Goal: Information Seeking & Learning: Learn about a topic

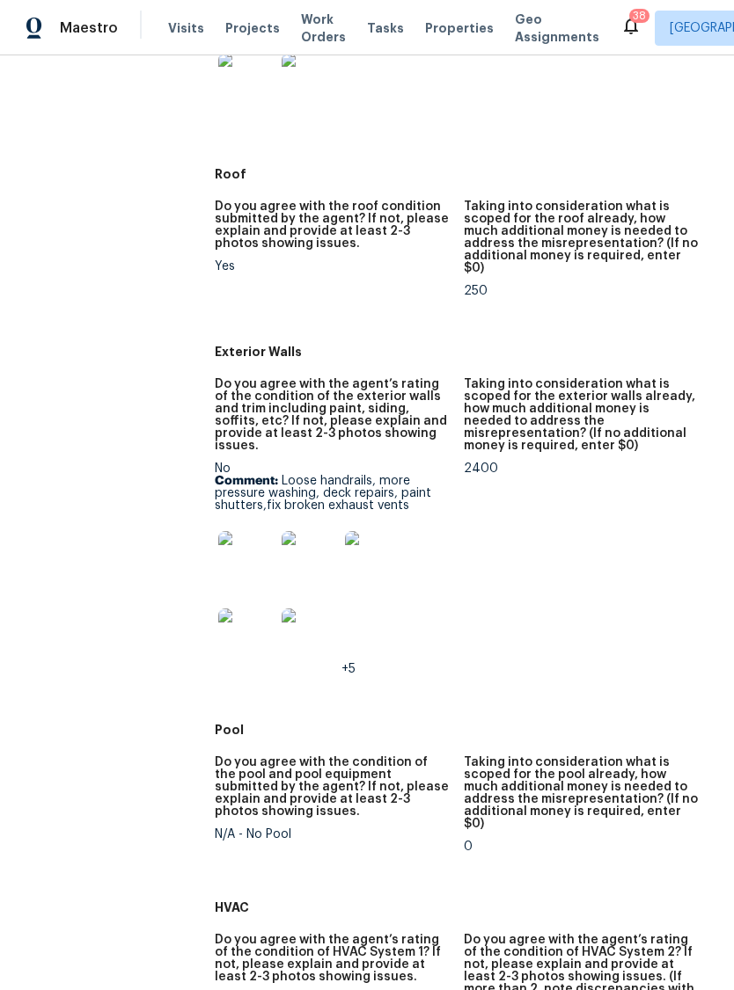
scroll to position [734, 0]
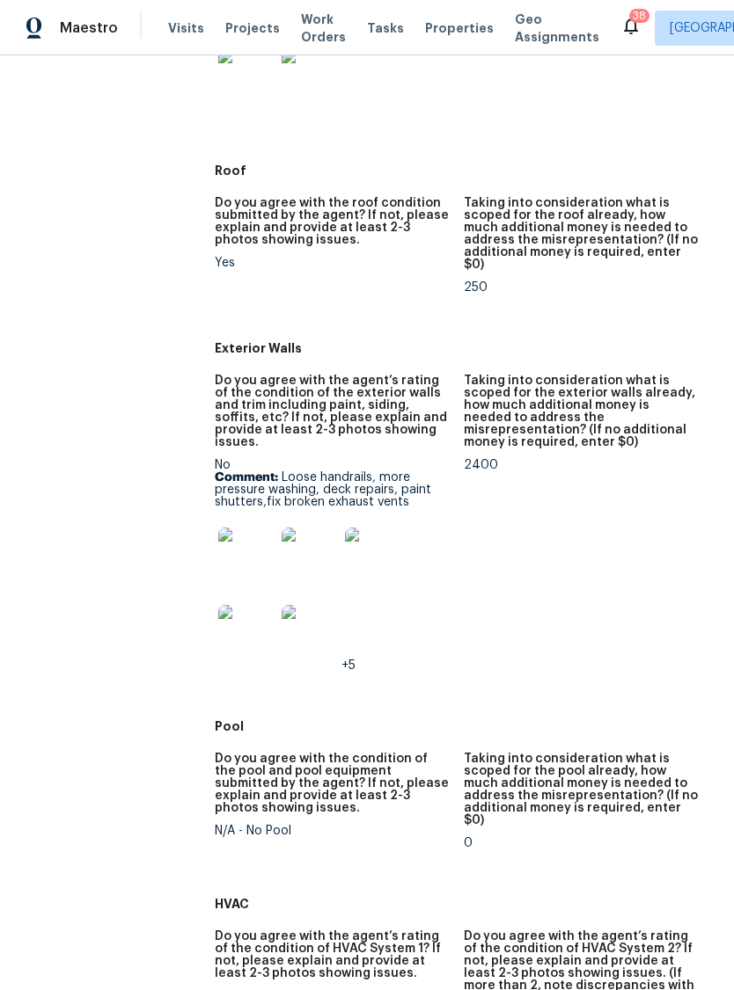
click at [240, 528] on img at bounding box center [246, 556] width 56 height 56
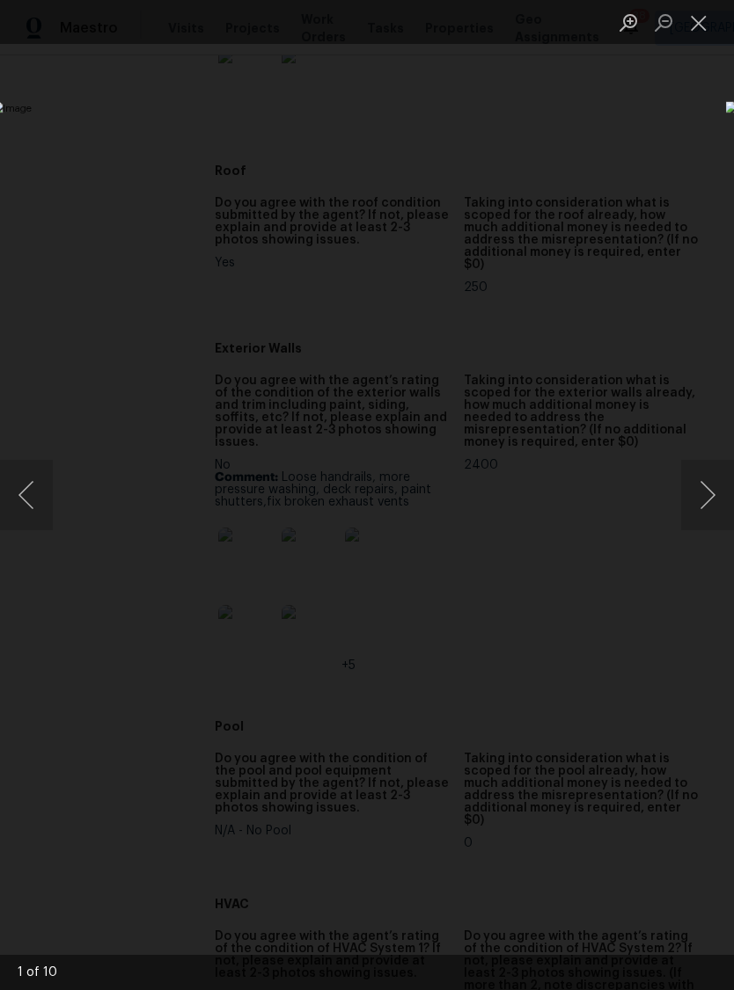
click at [575, 638] on img "Lightbox" at bounding box center [283, 494] width 583 height 787
click at [706, 472] on button "Next image" at bounding box center [707, 495] width 53 height 70
click at [708, 491] on button "Next image" at bounding box center [707, 495] width 53 height 70
click at [707, 493] on button "Next image" at bounding box center [707, 495] width 53 height 70
click at [702, 497] on button "Next image" at bounding box center [707, 495] width 53 height 70
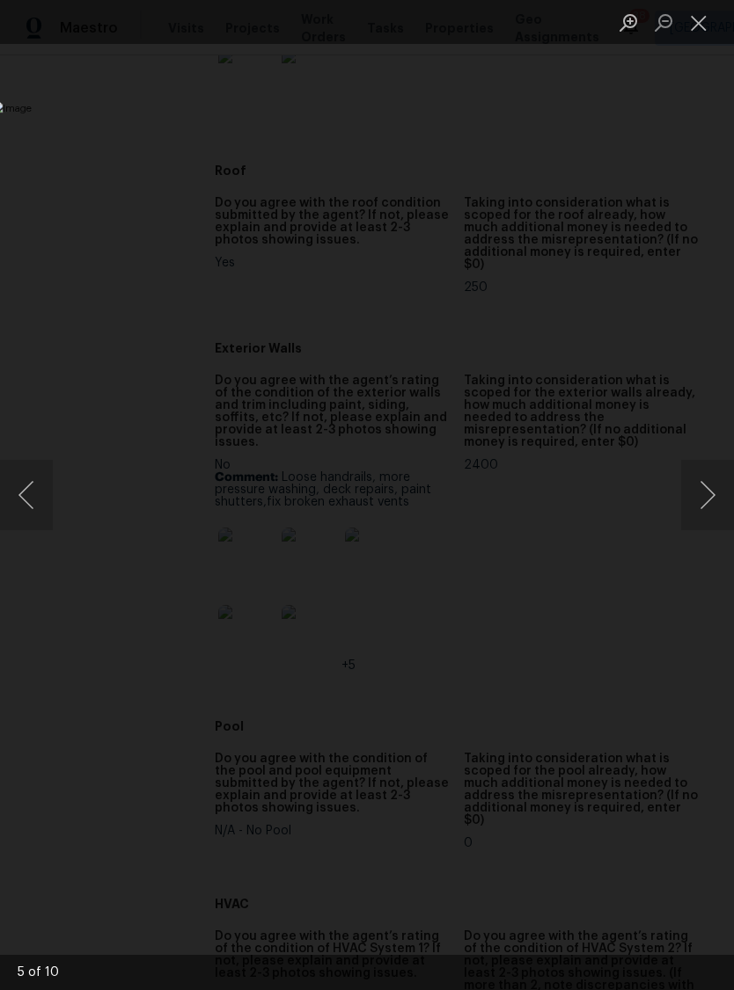
click at [705, 496] on button "Next image" at bounding box center [707, 495] width 53 height 70
click at [681, 22] on button "Close lightbox" at bounding box center [698, 22] width 35 height 31
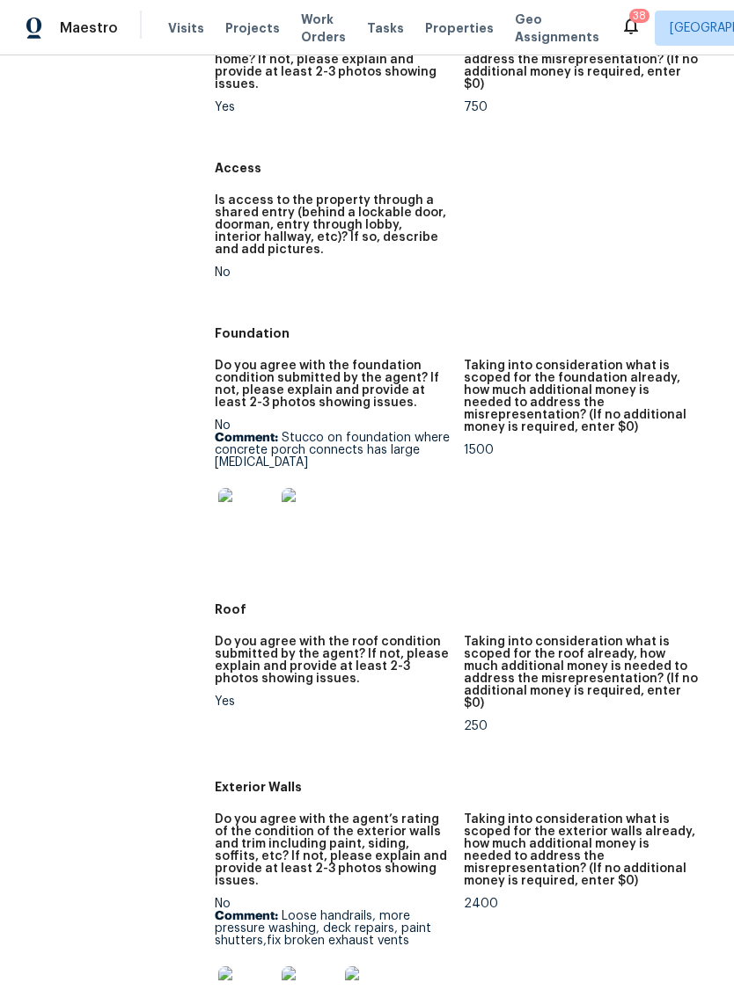
scroll to position [269, 0]
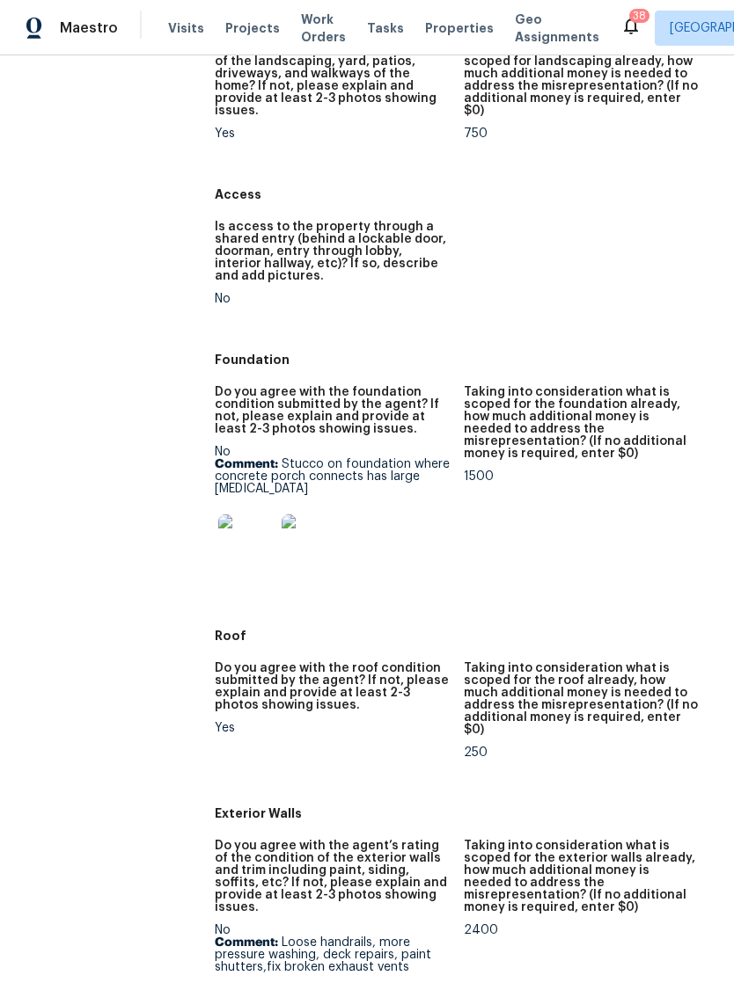
click at [232, 529] on img at bounding box center [246, 543] width 56 height 56
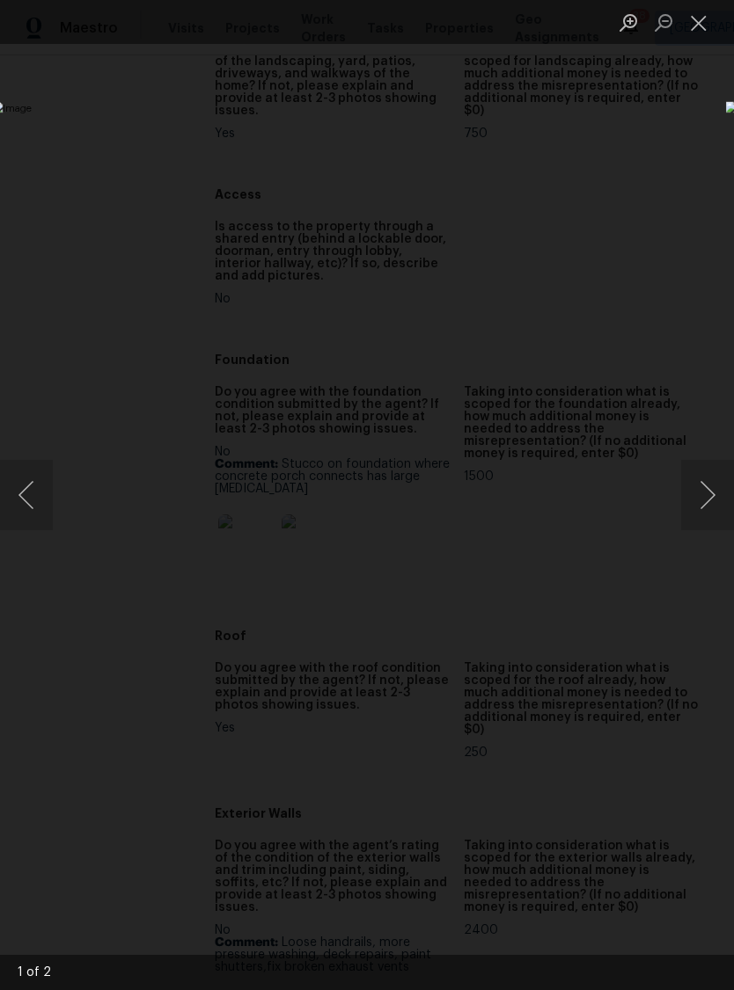
click at [714, 487] on button "Next image" at bounding box center [707, 495] width 53 height 70
click at [22, 494] on button "Previous image" at bounding box center [26, 495] width 53 height 70
click at [699, 31] on button "Close lightbox" at bounding box center [698, 22] width 35 height 31
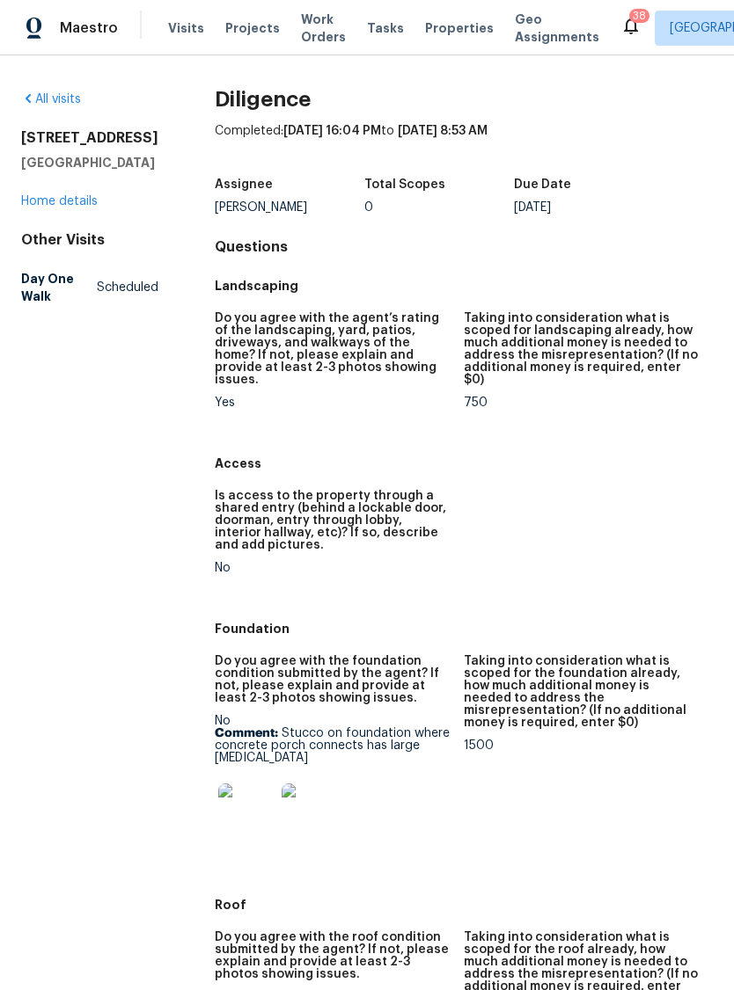
scroll to position [0, 0]
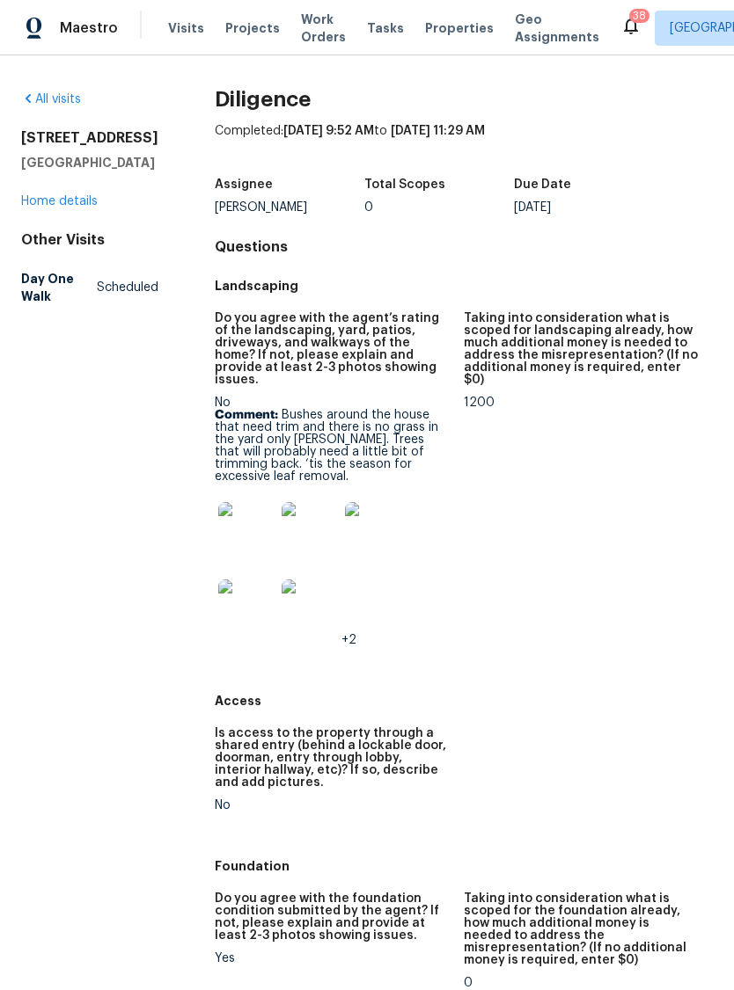
click at [233, 502] on img at bounding box center [246, 530] width 56 height 56
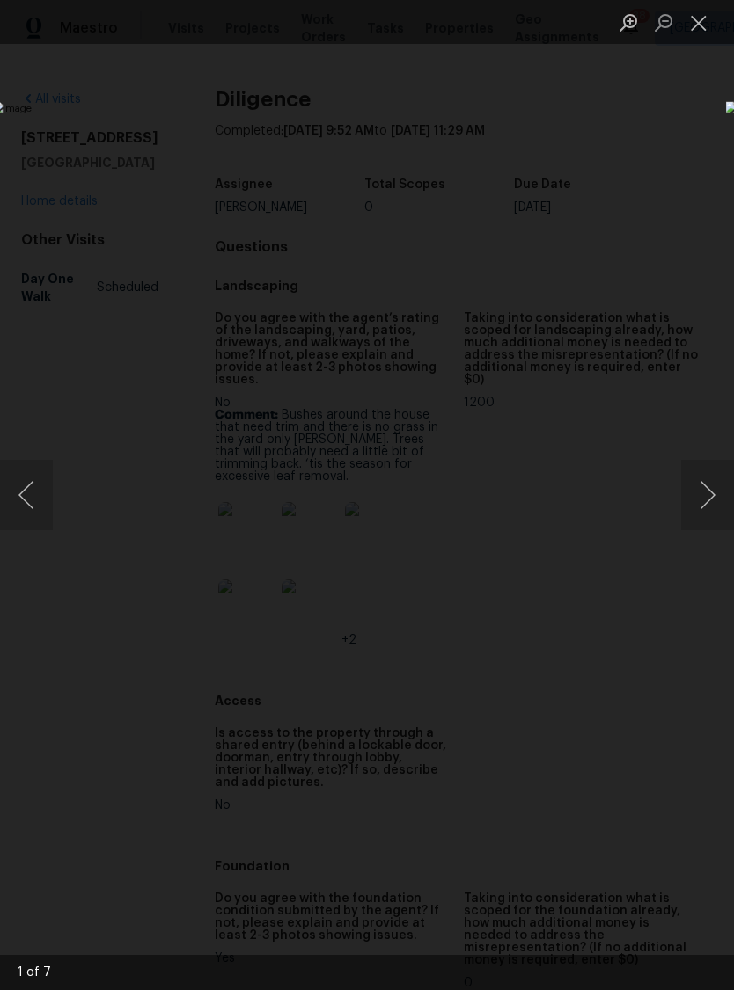
click at [706, 493] on button "Next image" at bounding box center [707, 495] width 53 height 70
click at [693, 489] on button "Next image" at bounding box center [707, 495] width 53 height 70
click at [709, 491] on button "Next image" at bounding box center [707, 495] width 53 height 70
click at [713, 486] on button "Next image" at bounding box center [707, 495] width 53 height 70
click at [701, 20] on button "Close lightbox" at bounding box center [698, 22] width 35 height 31
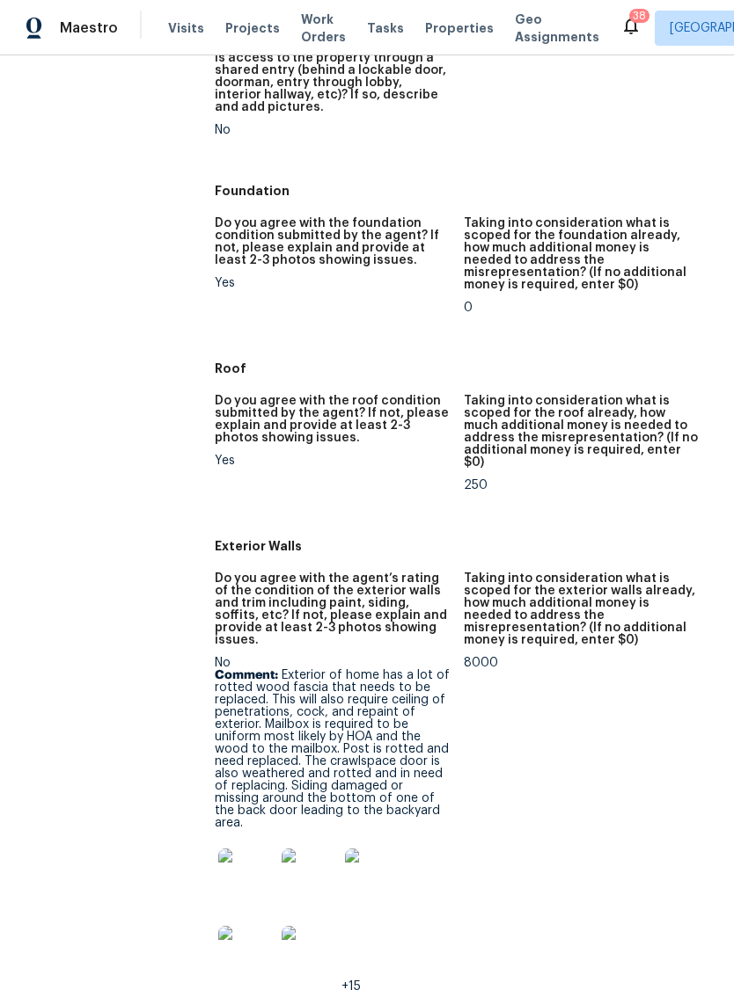
scroll to position [676, 0]
click at [241, 848] on img at bounding box center [246, 876] width 56 height 56
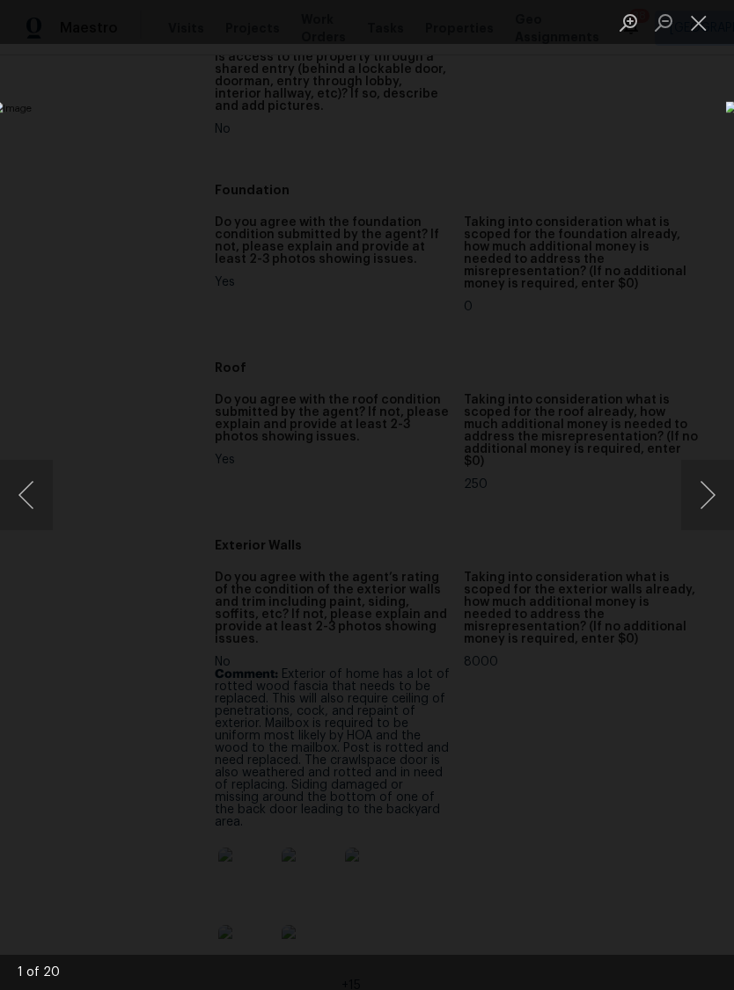
click at [708, 487] on button "Next image" at bounding box center [707, 495] width 53 height 70
click at [708, 493] on button "Next image" at bounding box center [707, 495] width 53 height 70
click at [697, 500] on button "Next image" at bounding box center [707, 495] width 53 height 70
click at [708, 494] on button "Next image" at bounding box center [707, 495] width 53 height 70
click at [694, 498] on button "Next image" at bounding box center [707, 495] width 53 height 70
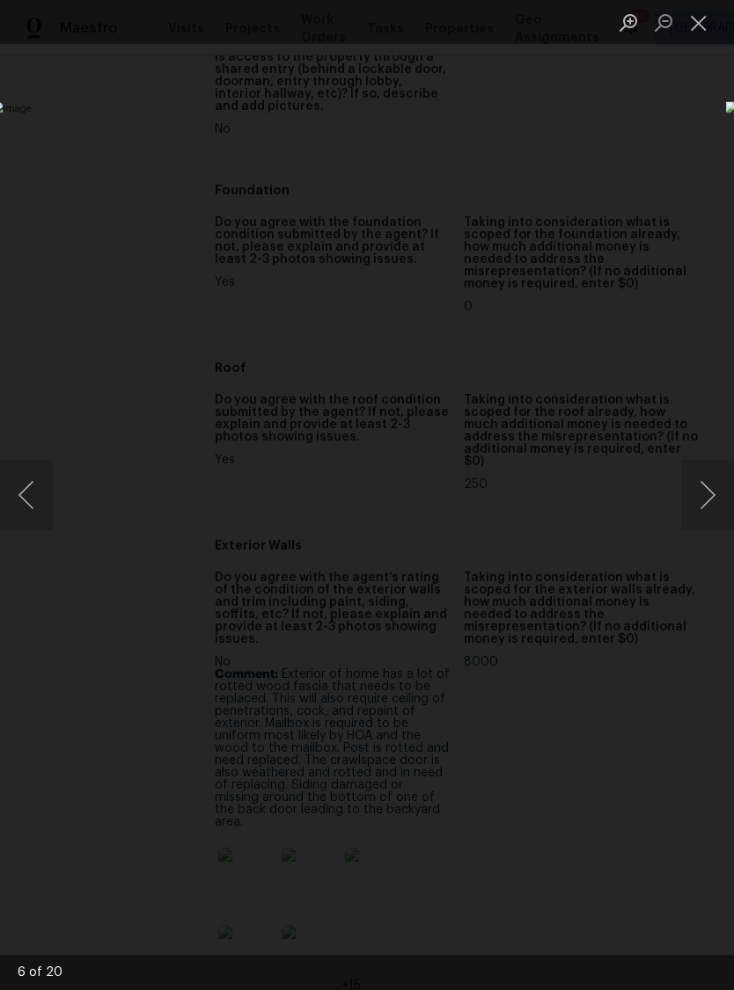
click at [708, 493] on button "Next image" at bounding box center [707, 495] width 53 height 70
click at [706, 499] on button "Next image" at bounding box center [707, 495] width 53 height 70
click at [699, 503] on button "Next image" at bounding box center [707, 495] width 53 height 70
click at [710, 504] on button "Next image" at bounding box center [707, 495] width 53 height 70
click at [710, 506] on button "Next image" at bounding box center [707, 495] width 53 height 70
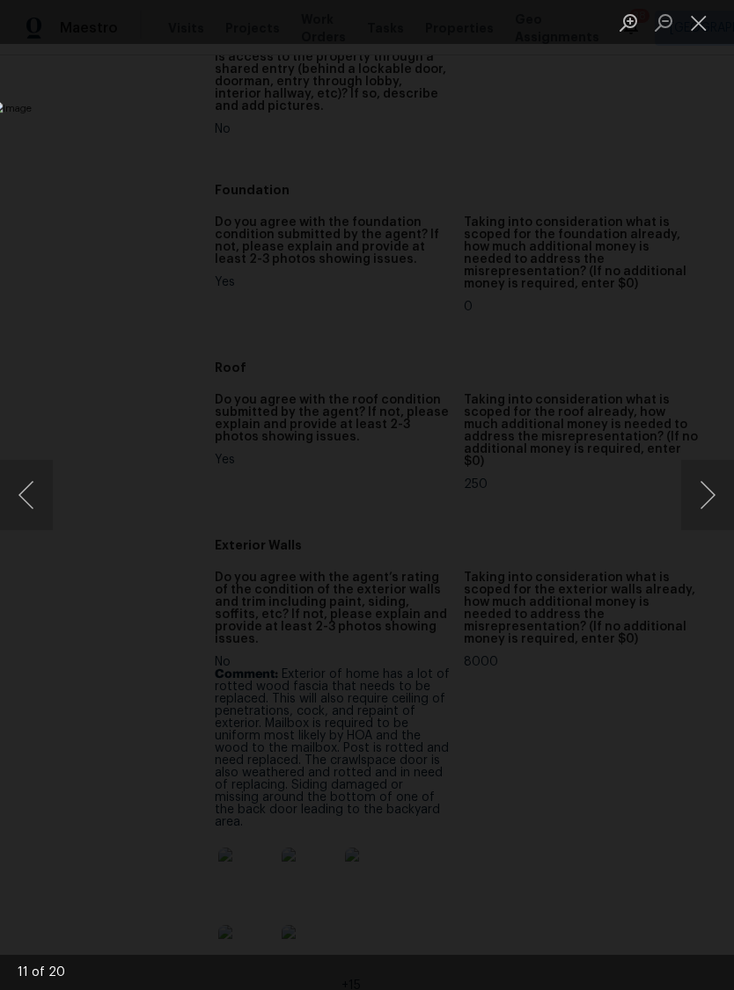
click at [705, 513] on button "Next image" at bounding box center [707, 495] width 53 height 70
click at [710, 510] on button "Next image" at bounding box center [707, 495] width 53 height 70
click at [712, 498] on button "Next image" at bounding box center [707, 495] width 53 height 70
click at [706, 502] on button "Next image" at bounding box center [707, 495] width 53 height 70
click at [707, 495] on button "Next image" at bounding box center [707, 495] width 53 height 70
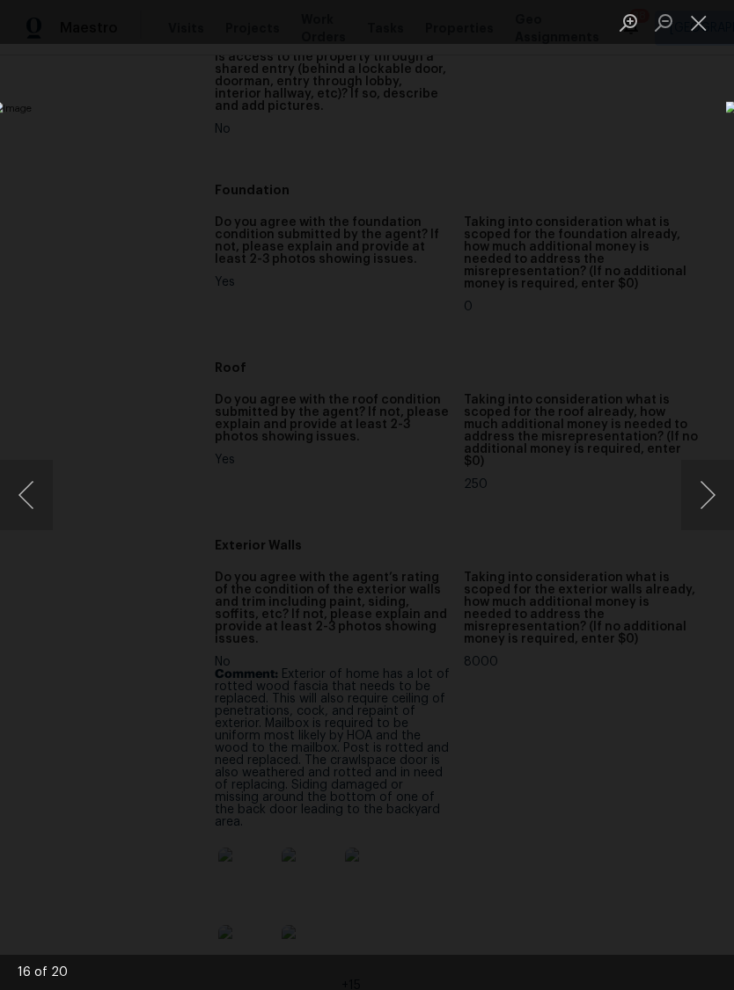
click at [711, 28] on button "Close lightbox" at bounding box center [698, 22] width 35 height 31
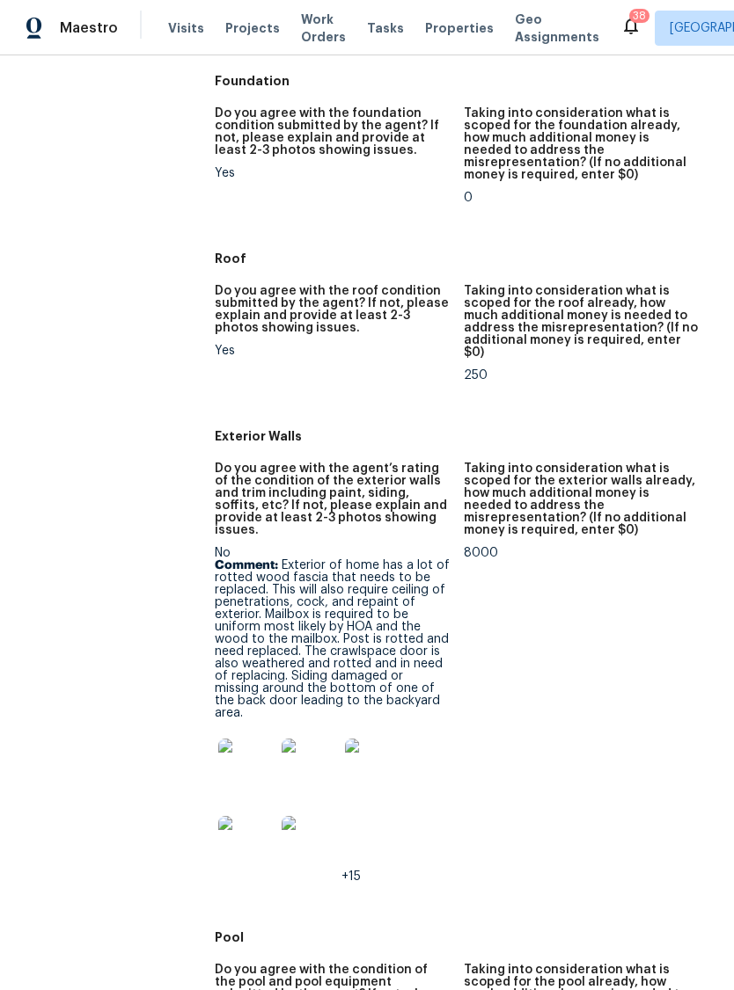
scroll to position [784, 0]
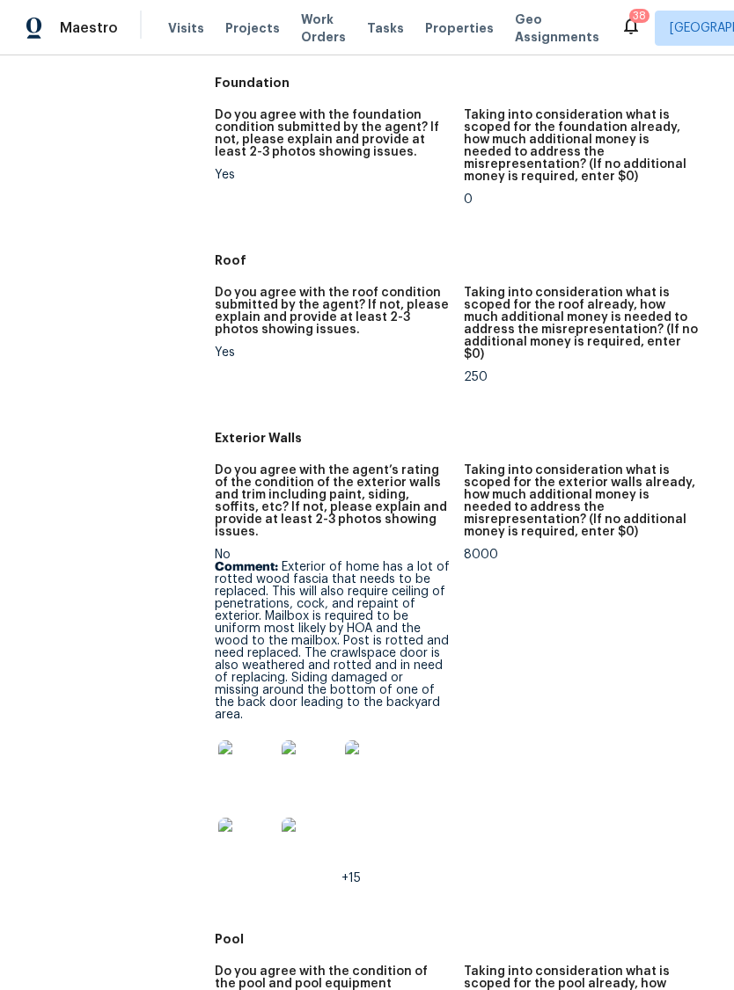
click at [229, 741] on img at bounding box center [246, 769] width 56 height 56
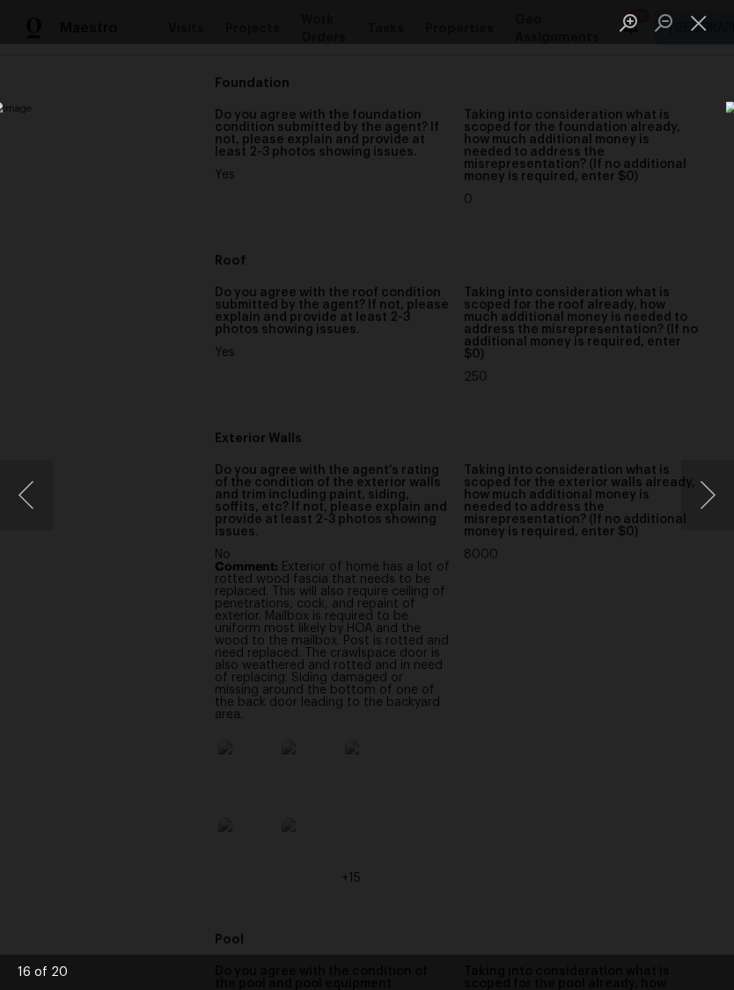
click at [37, 479] on button "Previous image" at bounding box center [26, 495] width 53 height 70
click at [22, 476] on button "Previous image" at bounding box center [26, 495] width 53 height 70
click at [19, 480] on button "Previous image" at bounding box center [26, 495] width 53 height 70
click at [35, 471] on button "Previous image" at bounding box center [26, 495] width 53 height 70
click at [31, 472] on button "Previous image" at bounding box center [26, 495] width 53 height 70
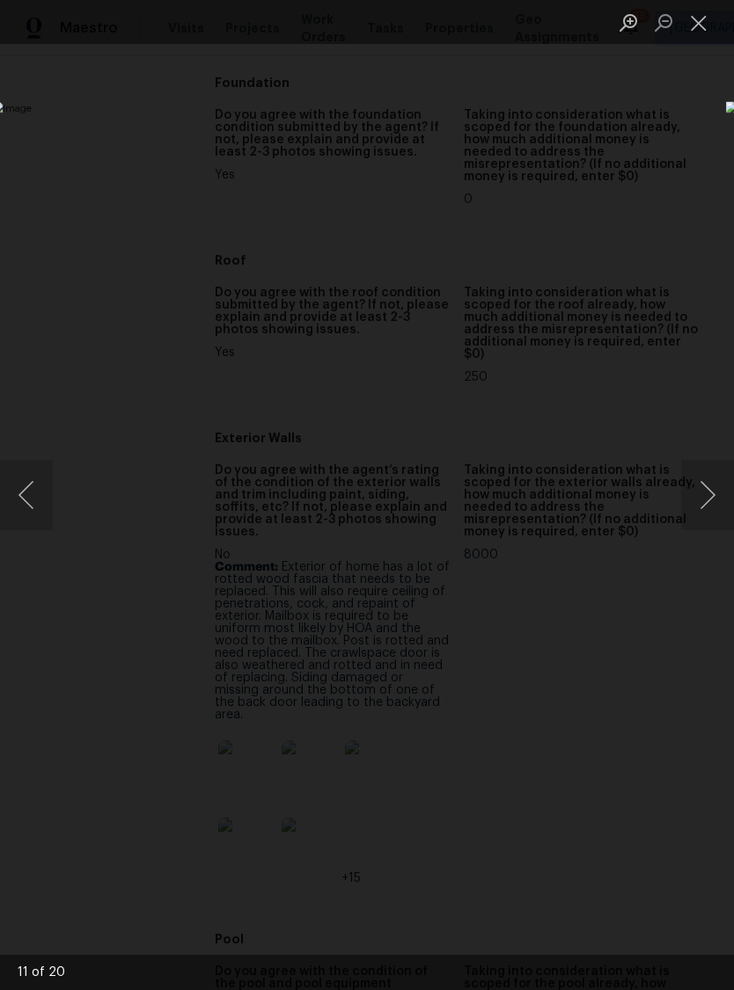
click at [33, 471] on button "Previous image" at bounding box center [26, 495] width 53 height 70
click at [33, 468] on button "Previous image" at bounding box center [26, 495] width 53 height 70
click at [33, 466] on button "Previous image" at bounding box center [26, 495] width 53 height 70
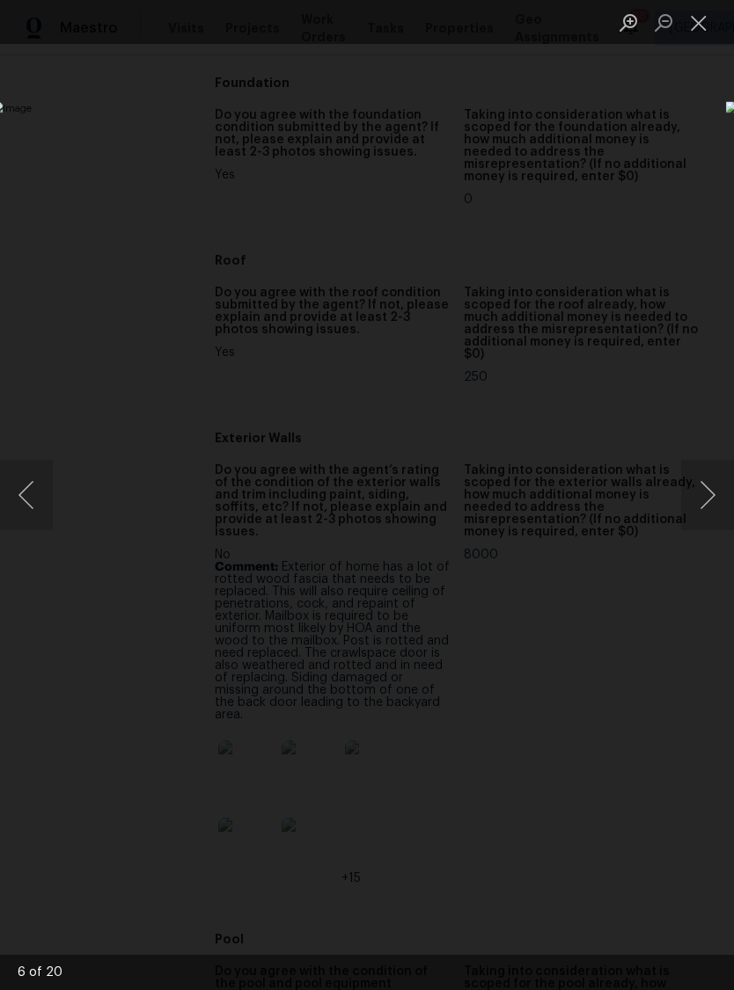
click at [26, 469] on button "Previous image" at bounding box center [26, 495] width 53 height 70
click at [26, 471] on button "Previous image" at bounding box center [26, 495] width 53 height 70
click at [713, 26] on button "Close lightbox" at bounding box center [698, 22] width 35 height 31
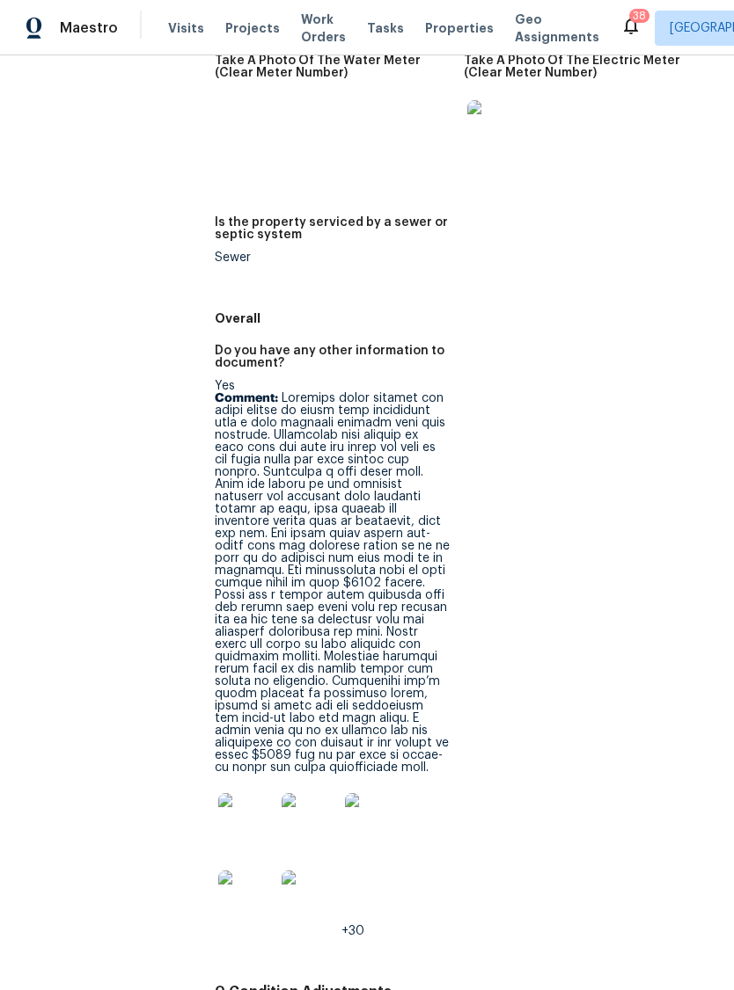
scroll to position [3673, 0]
click at [262, 794] on img at bounding box center [246, 822] width 56 height 56
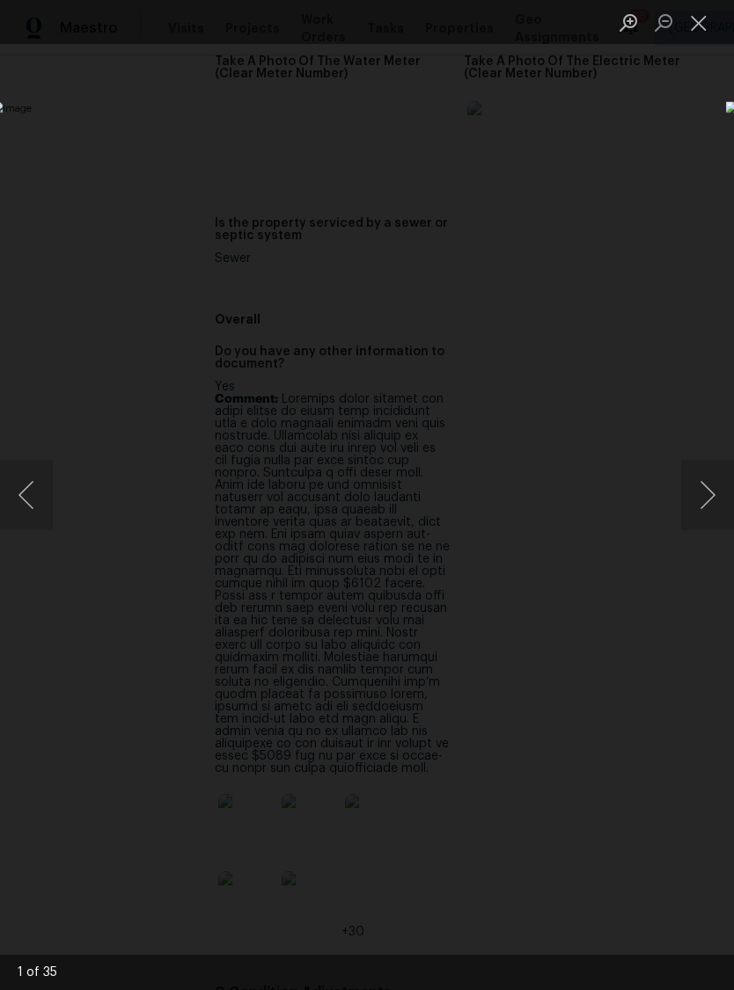
click at [695, 506] on button "Next image" at bounding box center [707, 495] width 53 height 70
click at [699, 504] on button "Next image" at bounding box center [707, 495] width 53 height 70
click at [701, 502] on button "Next image" at bounding box center [707, 495] width 53 height 70
click at [699, 500] on button "Next image" at bounding box center [707, 495] width 53 height 70
click at [706, 493] on button "Next image" at bounding box center [707, 495] width 53 height 70
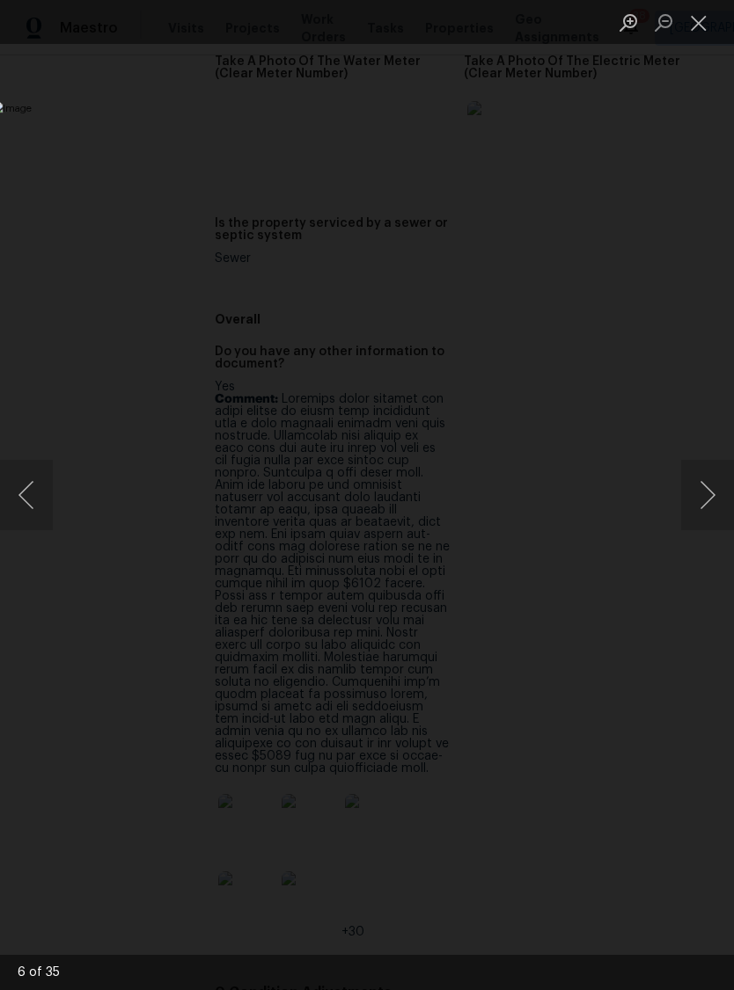
click at [708, 490] on button "Next image" at bounding box center [707, 495] width 53 height 70
click at [706, 495] on button "Next image" at bounding box center [707, 495] width 53 height 70
click at [704, 493] on button "Next image" at bounding box center [707, 495] width 53 height 70
click at [702, 493] on button "Next image" at bounding box center [707, 495] width 53 height 70
click at [704, 492] on button "Next image" at bounding box center [707, 495] width 53 height 70
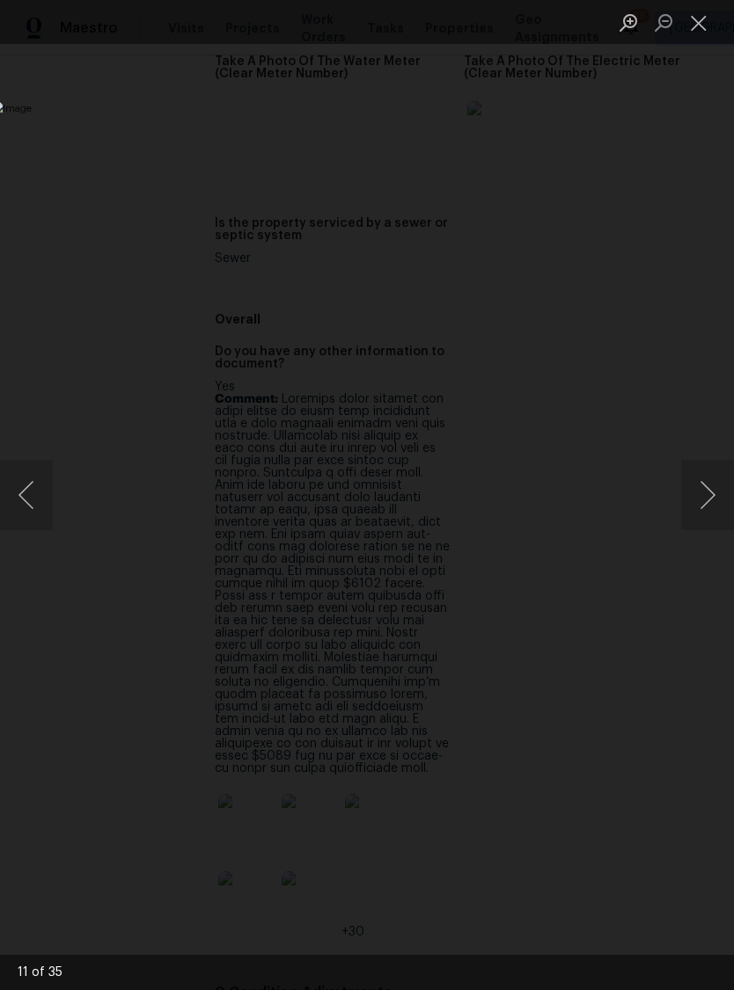
click at [703, 494] on button "Next image" at bounding box center [707, 495] width 53 height 70
click at [704, 493] on button "Next image" at bounding box center [707, 495] width 53 height 70
click at [707, 491] on button "Next image" at bounding box center [707, 495] width 53 height 70
click at [704, 491] on button "Next image" at bounding box center [707, 495] width 53 height 70
click at [701, 500] on button "Next image" at bounding box center [707, 495] width 53 height 70
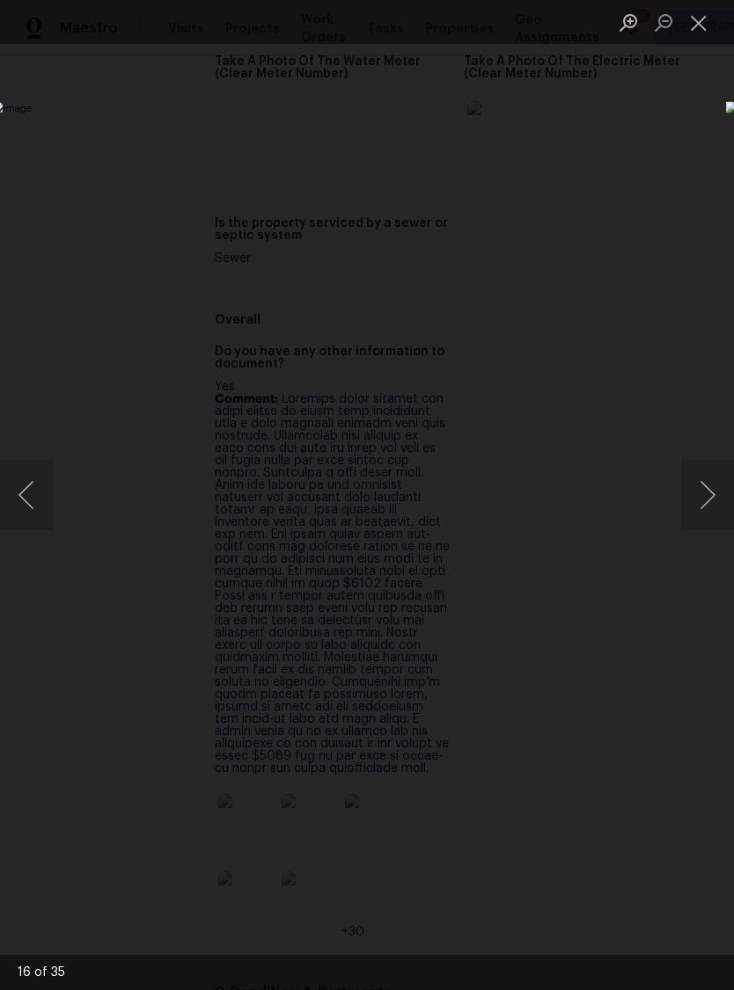
click at [708, 499] on button "Next image" at bounding box center [707, 495] width 53 height 70
click at [702, 498] on button "Next image" at bounding box center [707, 495] width 53 height 70
click at [707, 487] on button "Next image" at bounding box center [707, 495] width 53 height 70
click at [707, 492] on button "Next image" at bounding box center [707, 495] width 53 height 70
click at [700, 498] on button "Next image" at bounding box center [707, 495] width 53 height 70
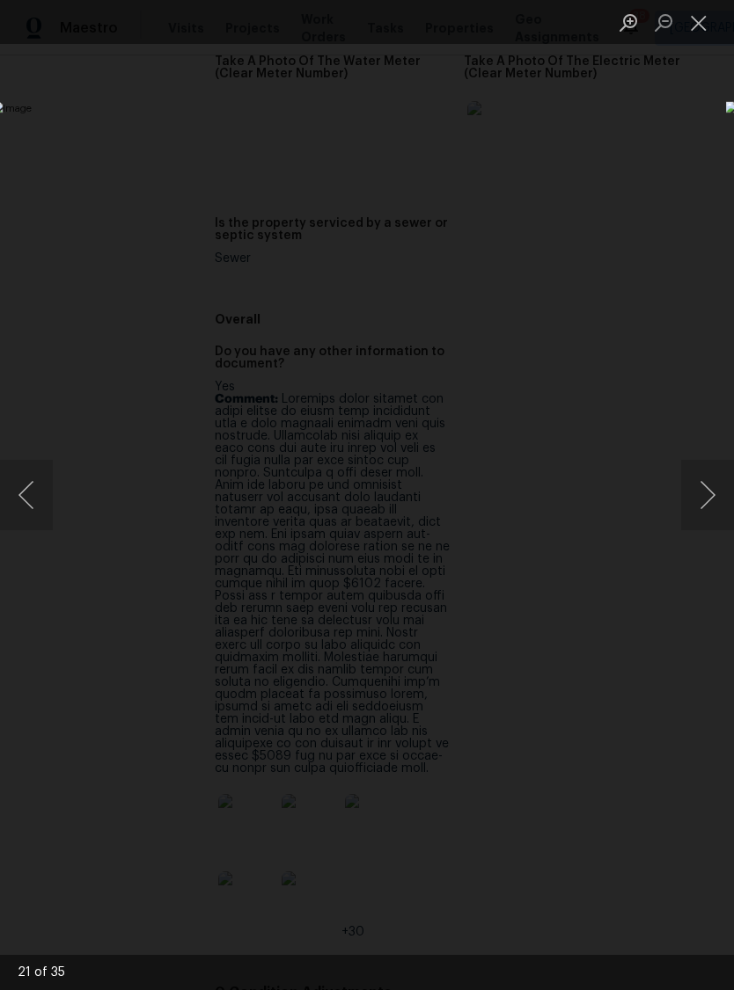
click at [696, 487] on button "Next image" at bounding box center [707, 495] width 53 height 70
click at [702, 491] on button "Next image" at bounding box center [707, 495] width 53 height 70
click at [710, 496] on button "Next image" at bounding box center [707, 495] width 53 height 70
click at [701, 499] on button "Next image" at bounding box center [707, 495] width 53 height 70
click at [708, 484] on button "Next image" at bounding box center [707, 495] width 53 height 70
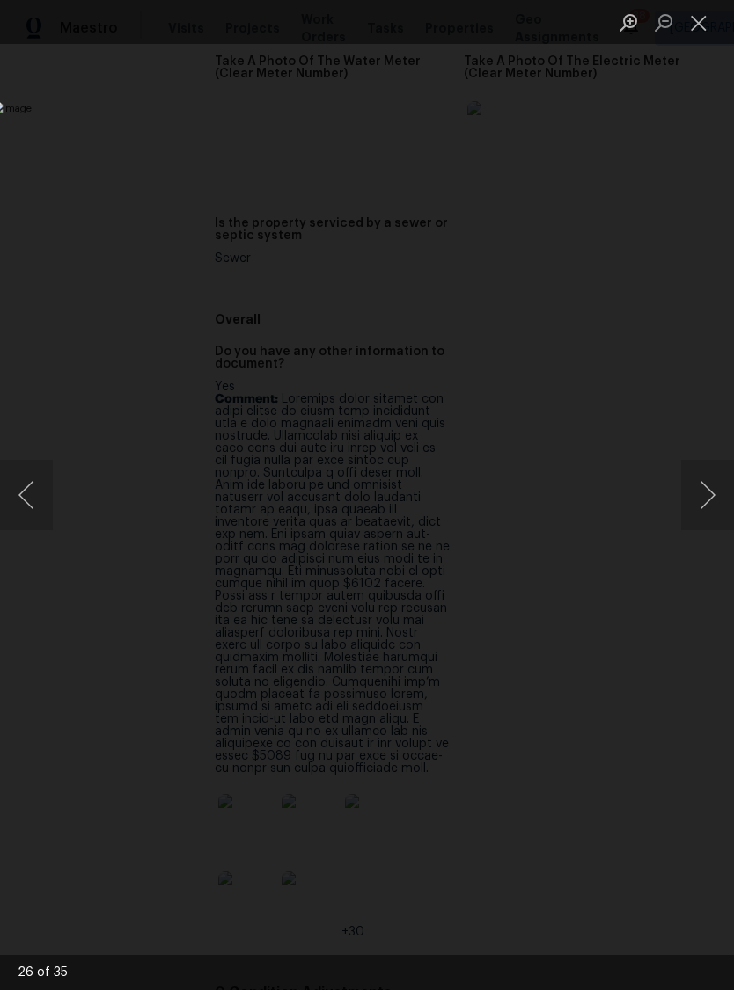
click at [707, 488] on button "Next image" at bounding box center [707, 495] width 53 height 70
click at [705, 489] on button "Next image" at bounding box center [707, 495] width 53 height 70
click at [703, 487] on button "Next image" at bounding box center [707, 495] width 53 height 70
click at [704, 487] on button "Next image" at bounding box center [707, 495] width 53 height 70
click at [701, 486] on button "Next image" at bounding box center [707, 495] width 53 height 70
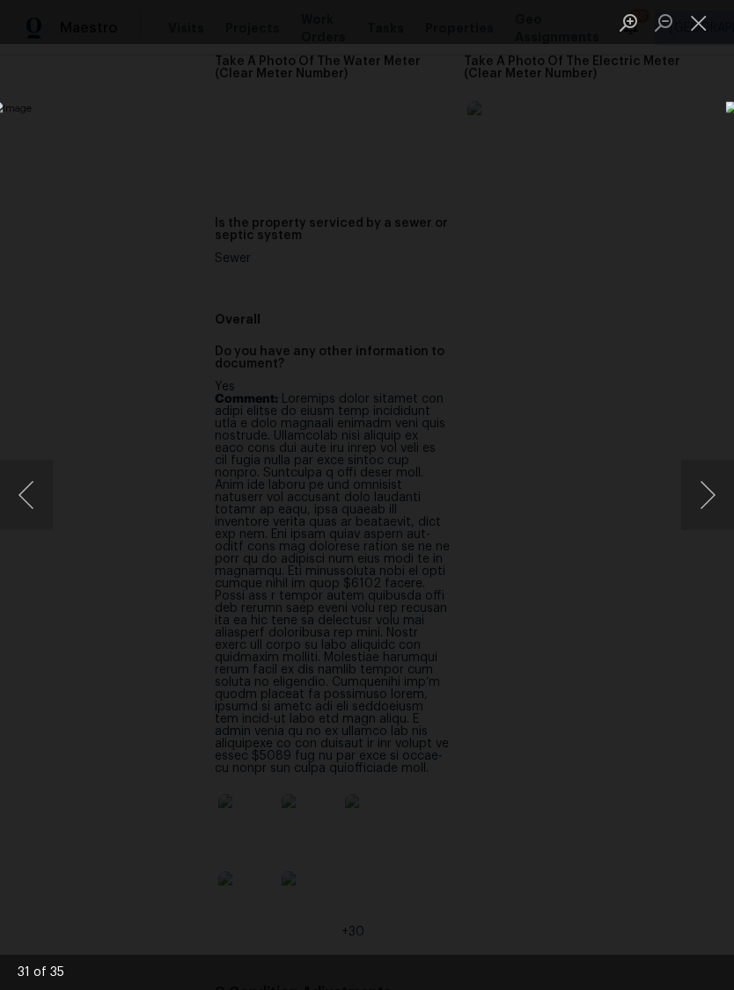
click at [705, 486] on button "Next image" at bounding box center [707, 495] width 53 height 70
click at [702, 487] on button "Next image" at bounding box center [707, 495] width 53 height 70
click at [704, 493] on button "Next image" at bounding box center [707, 495] width 53 height 70
click at [706, 494] on button "Next image" at bounding box center [707, 495] width 53 height 70
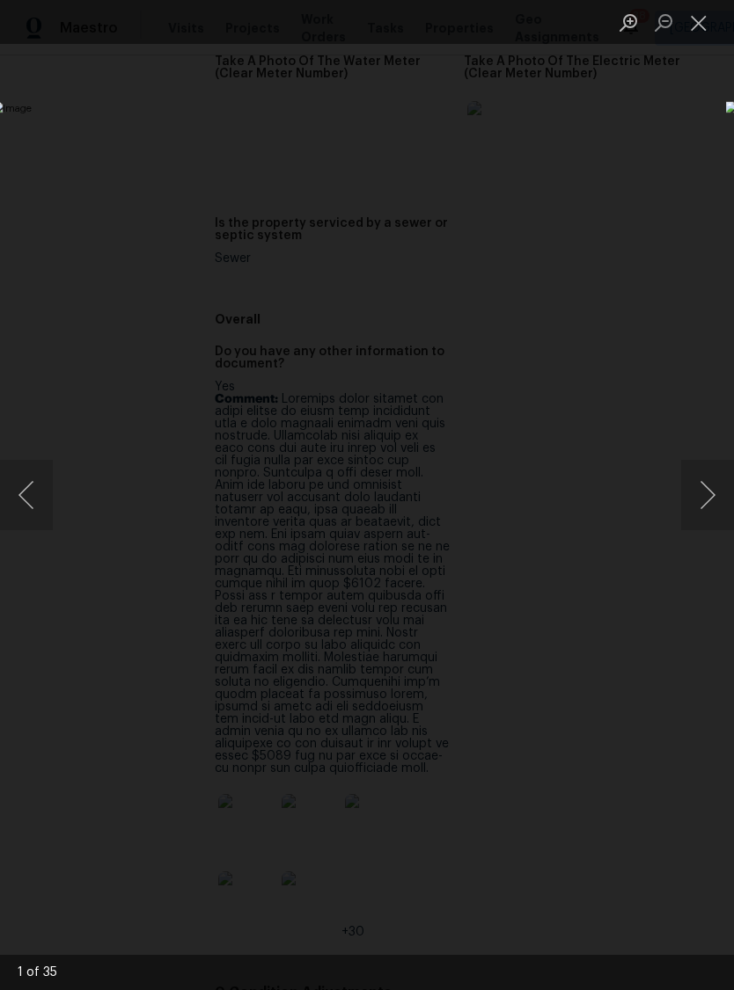
click at [705, 500] on button "Next image" at bounding box center [707, 495] width 53 height 70
click at [702, 504] on button "Next image" at bounding box center [707, 495] width 53 height 70
click at [694, 509] on button "Next image" at bounding box center [707, 495] width 53 height 70
click at [699, 24] on button "Close lightbox" at bounding box center [698, 22] width 35 height 31
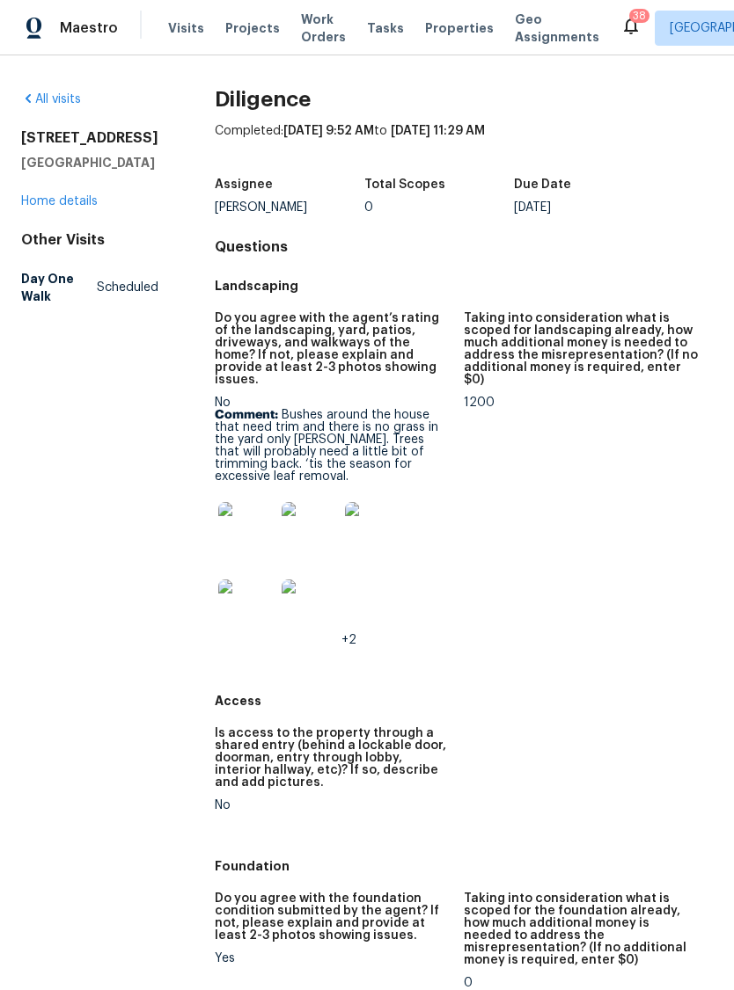
scroll to position [0, 0]
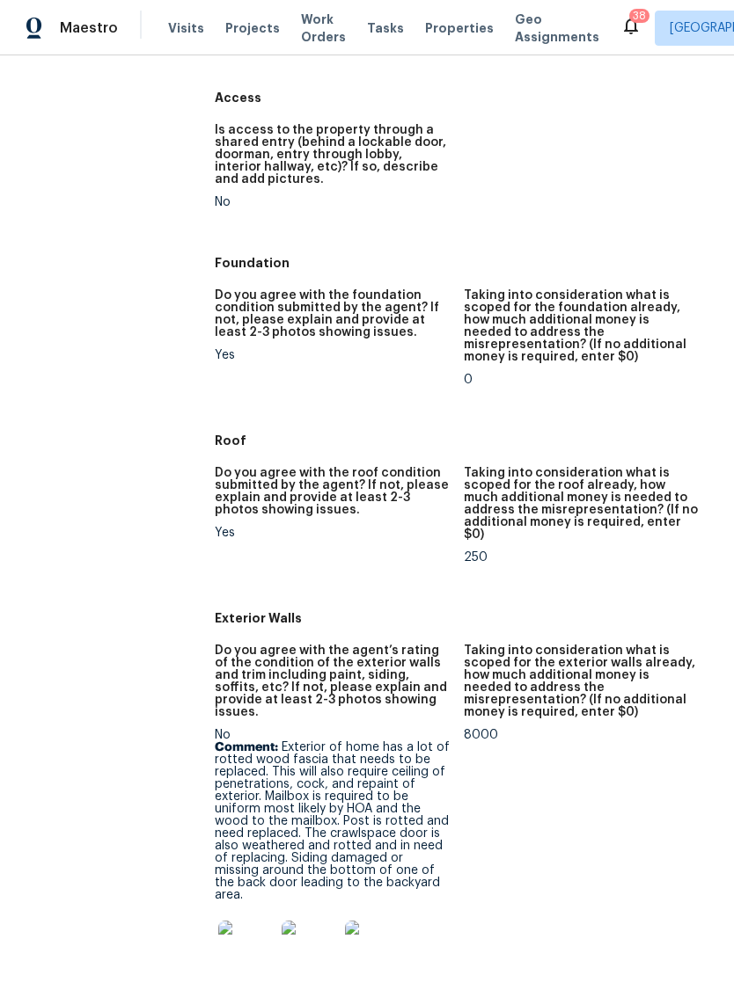
scroll to position [606, 0]
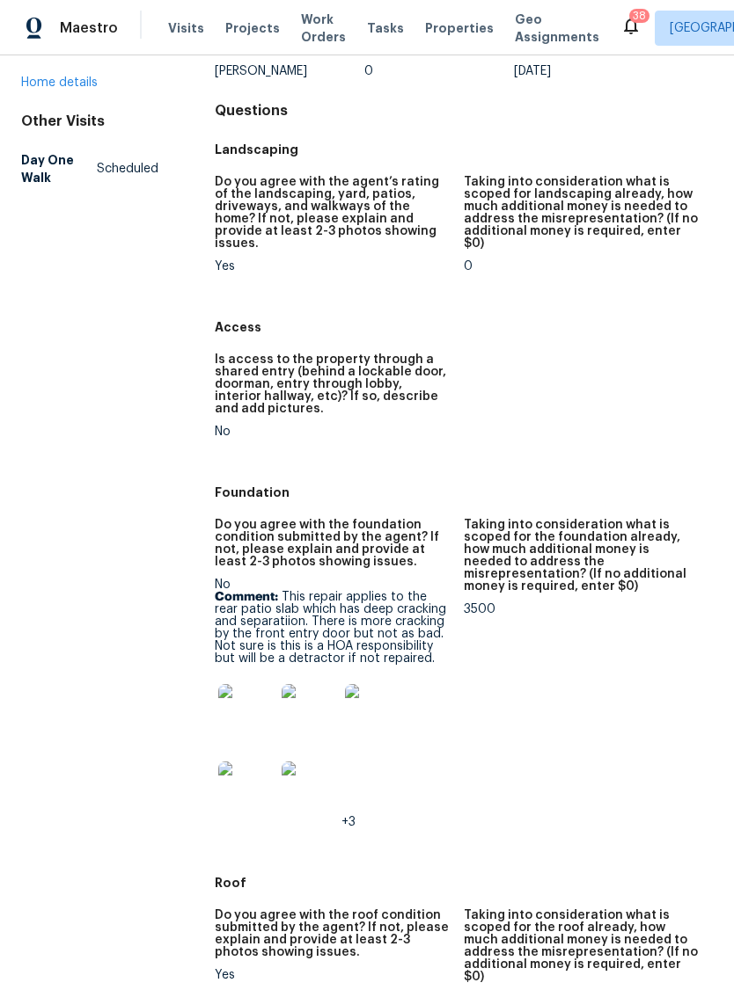
scroll to position [145, 0]
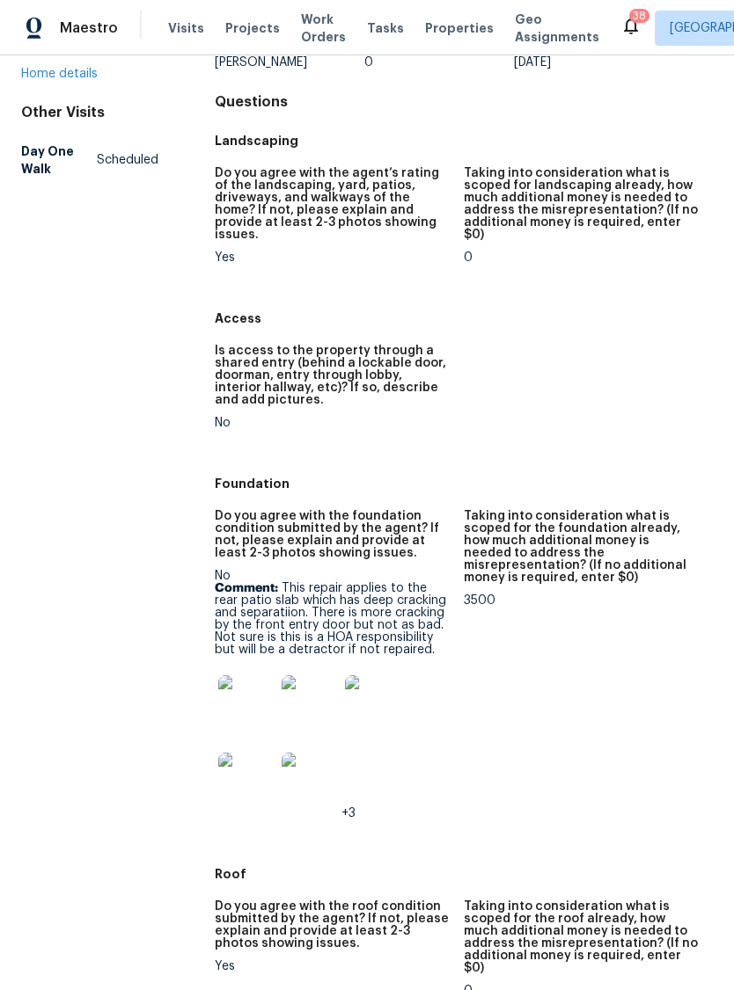
click at [232, 693] on img at bounding box center [246, 703] width 56 height 56
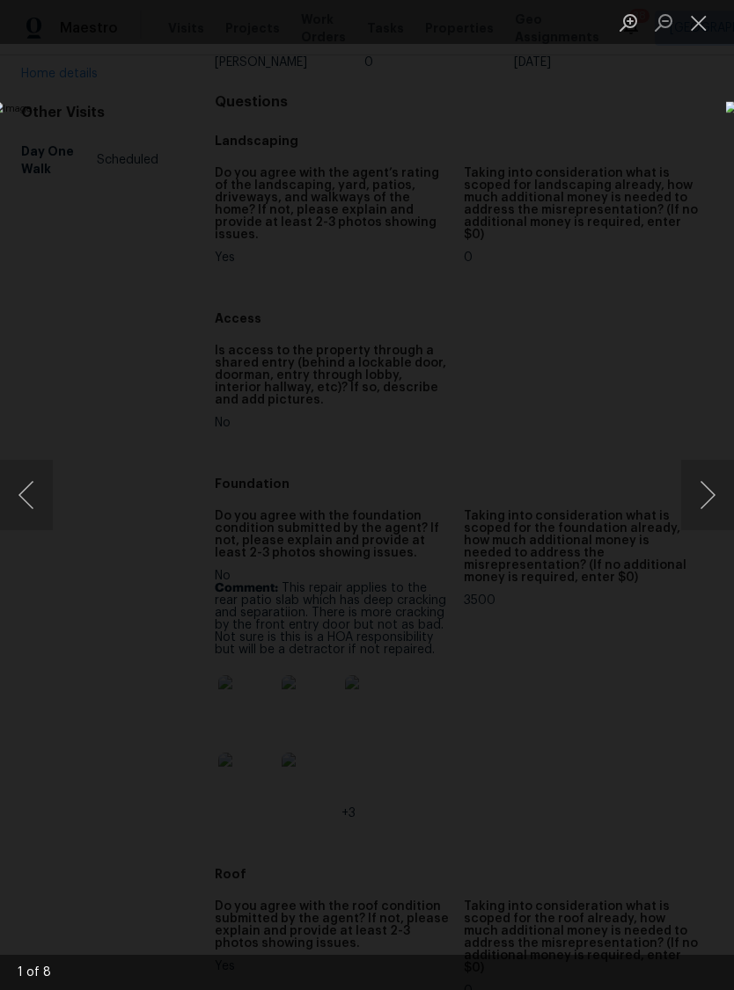
click at [707, 499] on button "Next image" at bounding box center [707, 495] width 53 height 70
click at [701, 500] on button "Next image" at bounding box center [707, 495] width 53 height 70
click at [708, 500] on button "Next image" at bounding box center [707, 495] width 53 height 70
click at [707, 508] on button "Next image" at bounding box center [707, 495] width 53 height 70
click at [708, 511] on button "Next image" at bounding box center [707, 495] width 53 height 70
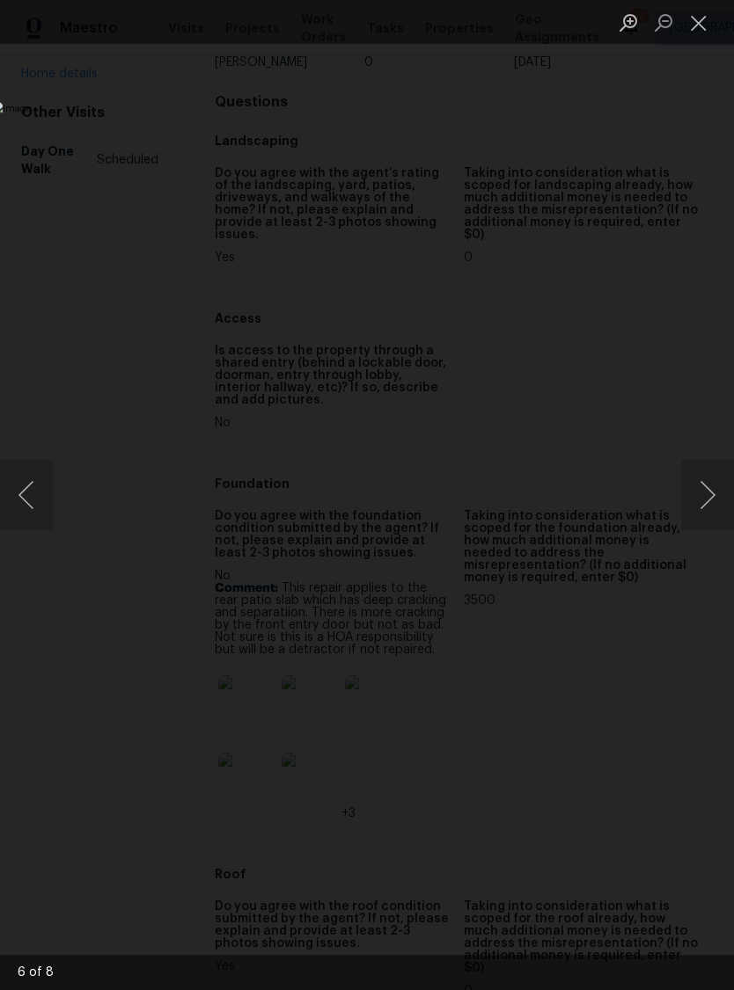
click at [708, 508] on button "Next image" at bounding box center [707, 495] width 53 height 70
click at [705, 505] on button "Next image" at bounding box center [707, 495] width 53 height 70
click at [687, 18] on button "Close lightbox" at bounding box center [698, 22] width 35 height 31
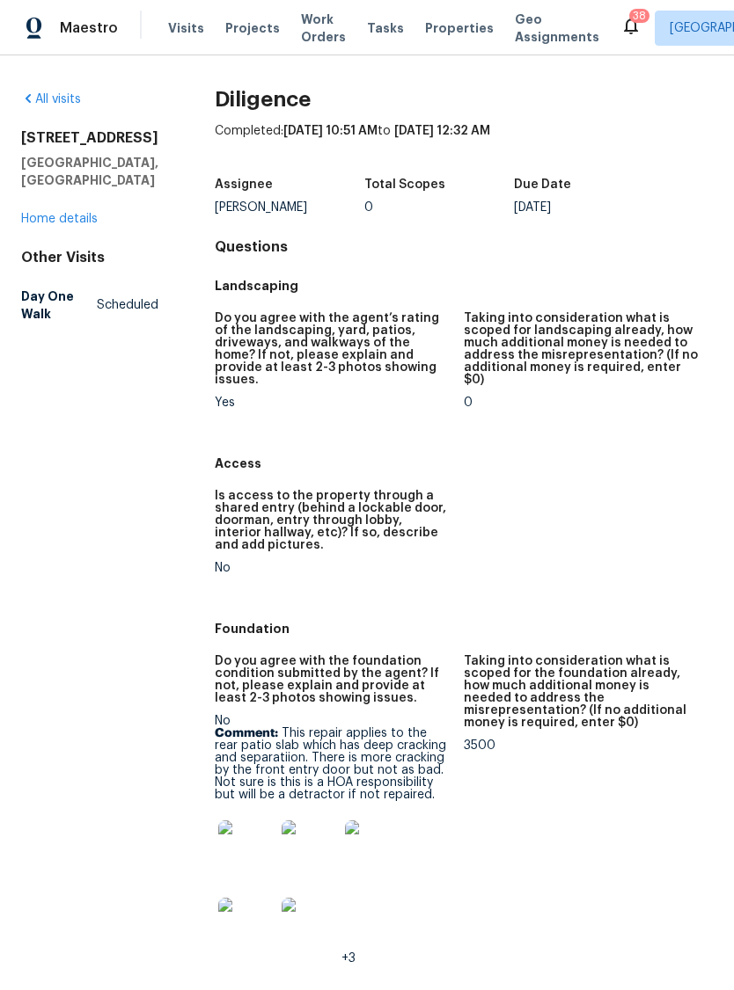
scroll to position [0, 0]
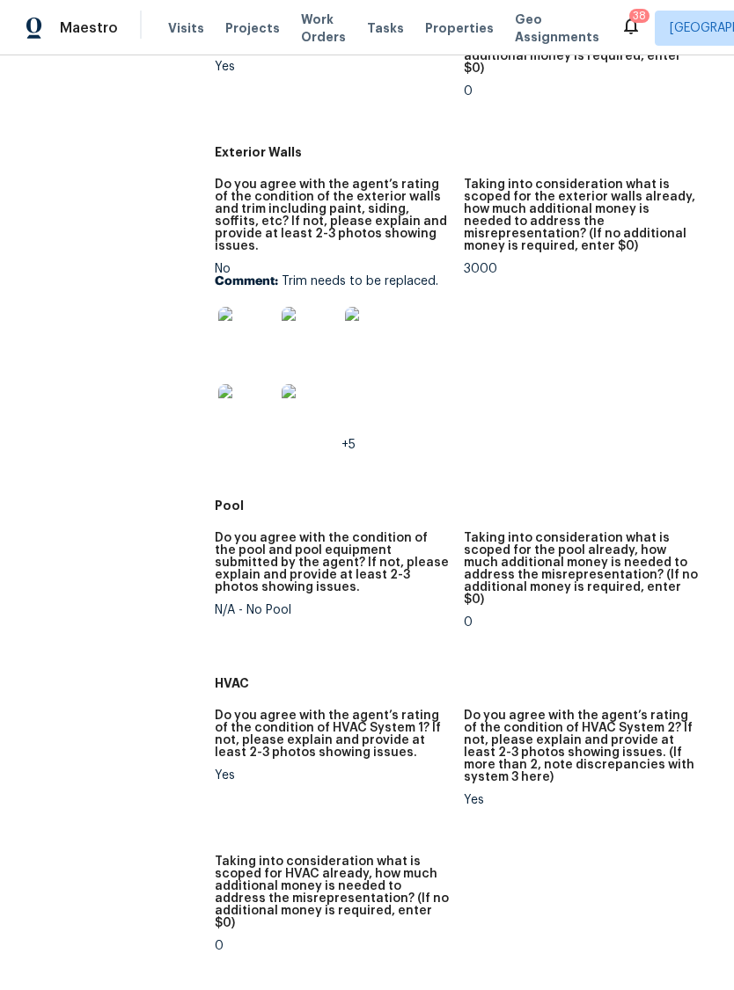
scroll to position [836, 0]
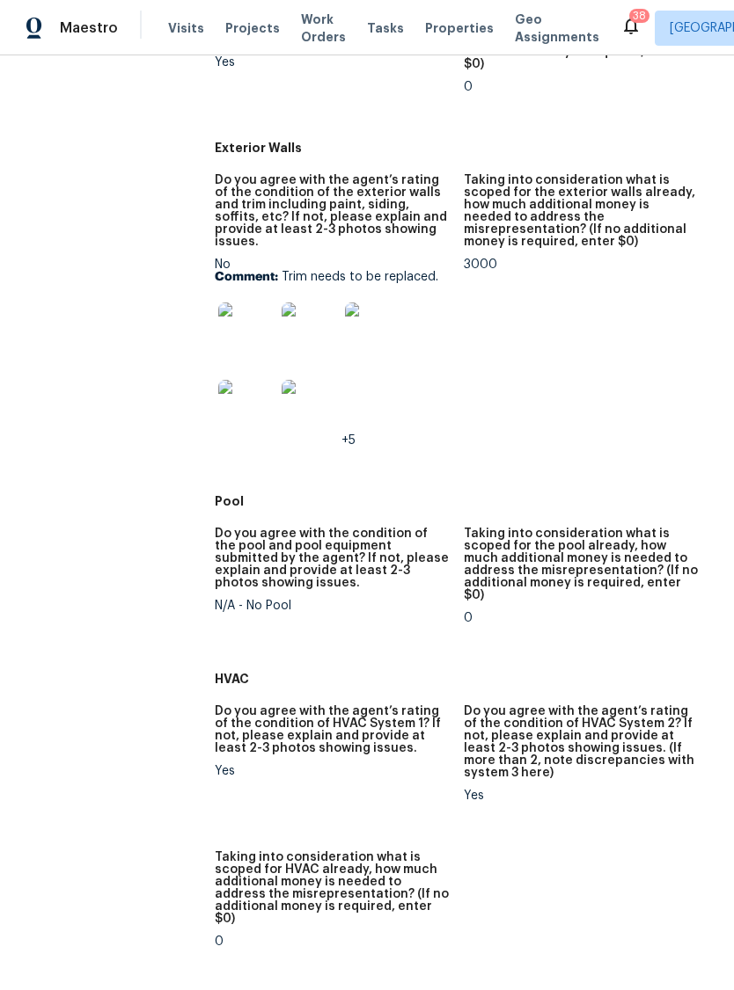
click at [260, 303] on img at bounding box center [246, 331] width 56 height 56
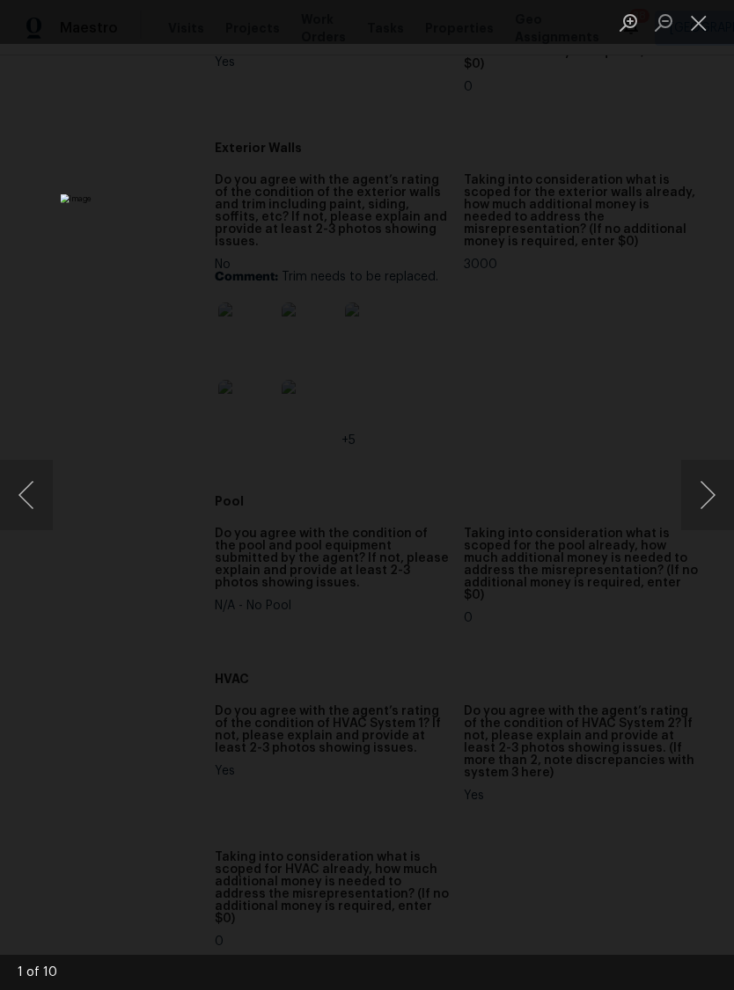
click at [715, 492] on button "Next image" at bounding box center [707, 495] width 53 height 70
click at [709, 490] on button "Next image" at bounding box center [707, 495] width 53 height 70
click at [713, 486] on button "Next image" at bounding box center [707, 495] width 53 height 70
click at [716, 485] on button "Next image" at bounding box center [707, 495] width 53 height 70
click at [695, 31] on button "Close lightbox" at bounding box center [698, 22] width 35 height 31
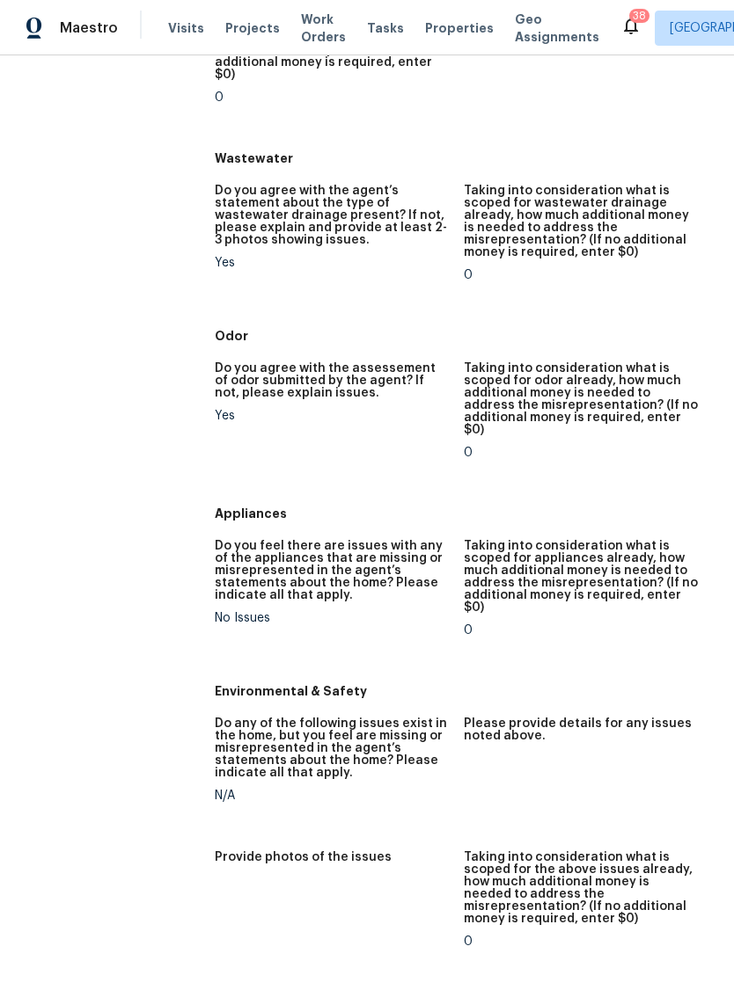
scroll to position [1676, 0]
